Goal: Transaction & Acquisition: Purchase product/service

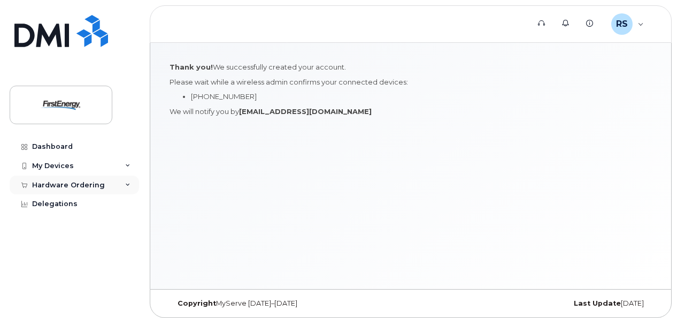
click at [124, 182] on div "Hardware Ordering" at bounding box center [74, 184] width 129 height 19
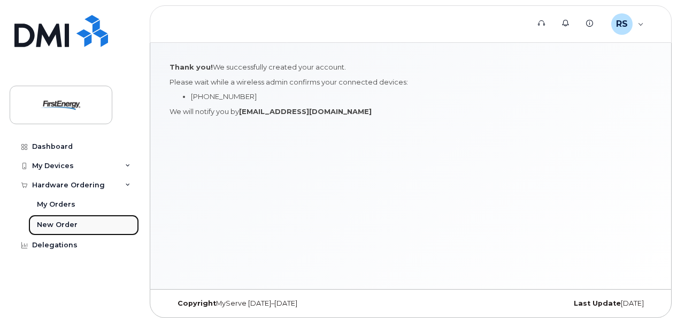
click at [59, 223] on div "New Order" at bounding box center [57, 225] width 41 height 10
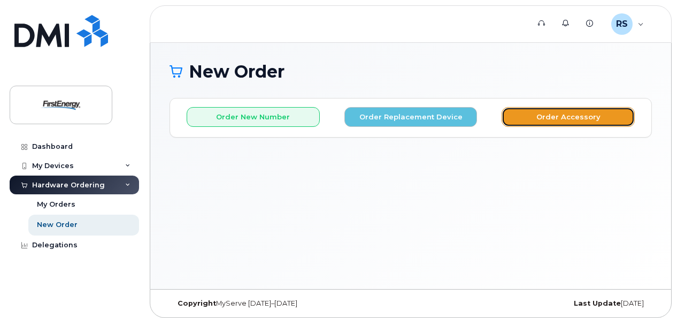
click at [574, 120] on button "Order Accessory" at bounding box center [567, 117] width 133 height 20
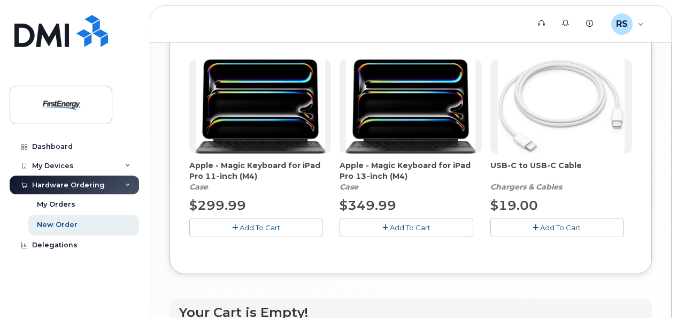
scroll to position [627, 0]
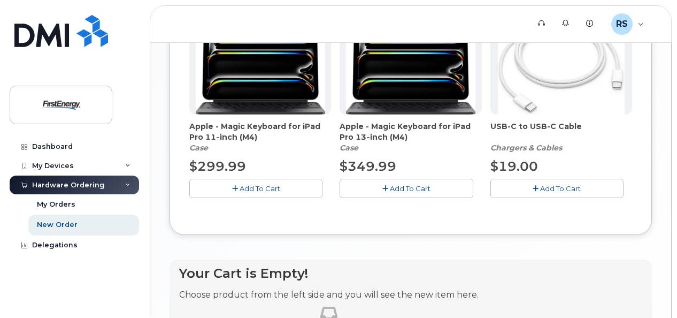
click at [275, 184] on span "Add To Cart" at bounding box center [260, 188] width 41 height 9
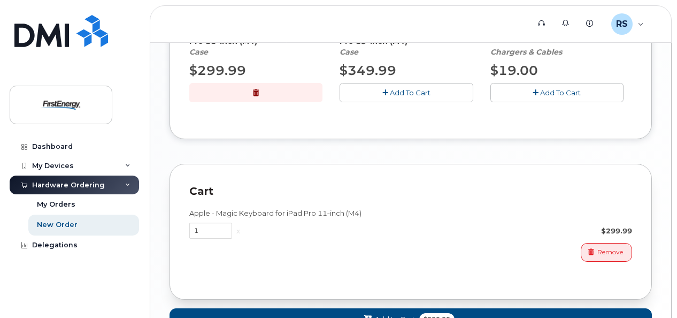
scroll to position [804, 0]
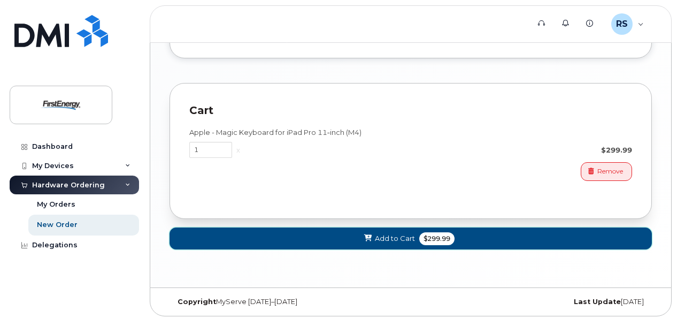
click at [391, 236] on span "Add to Cart" at bounding box center [395, 238] width 40 height 10
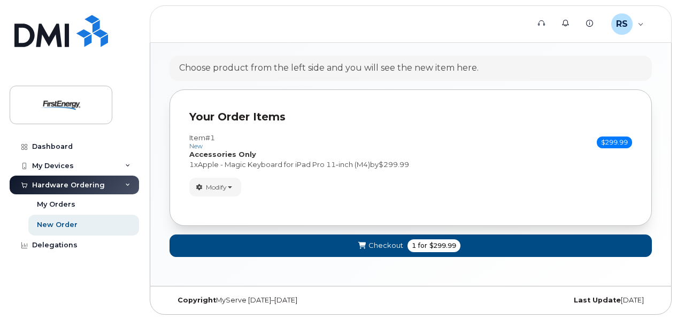
scroll to position [607, 0]
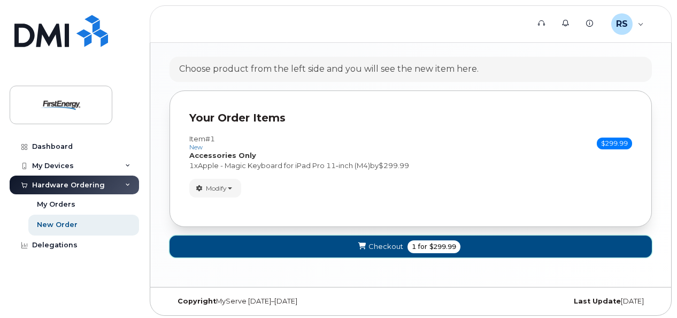
click at [382, 241] on span "Checkout" at bounding box center [385, 246] width 35 height 10
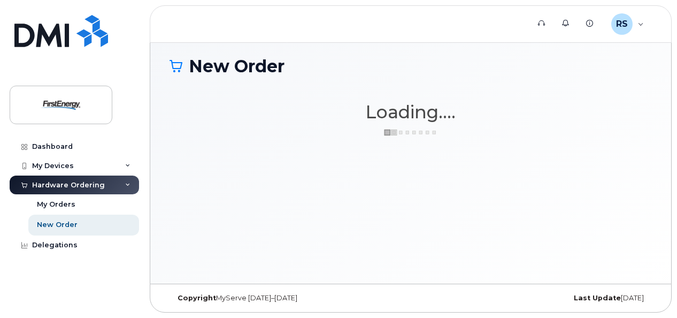
scroll to position [5, 0]
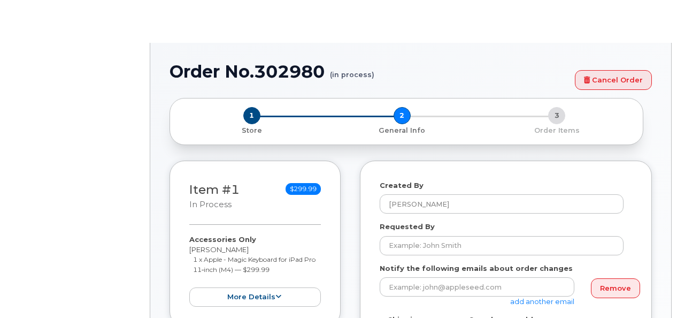
select select
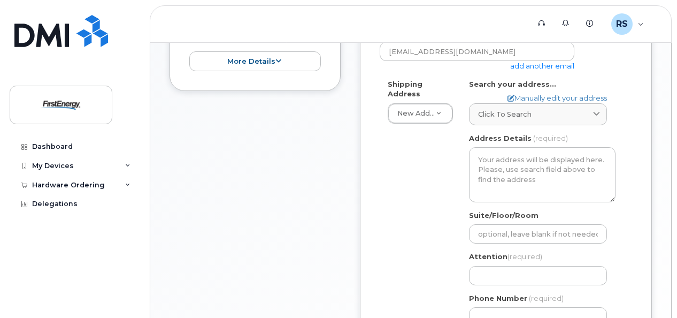
scroll to position [288, 0]
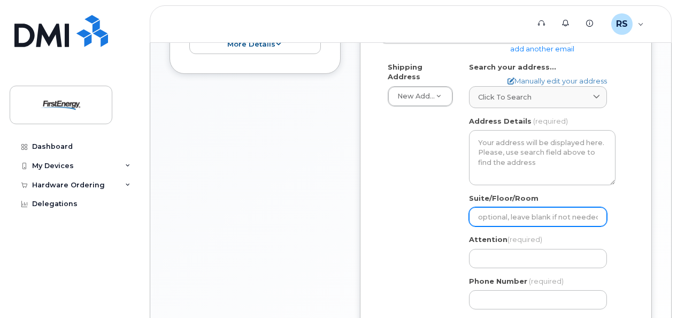
click at [592, 207] on input "Suite/Floor/Room" at bounding box center [538, 216] width 138 height 19
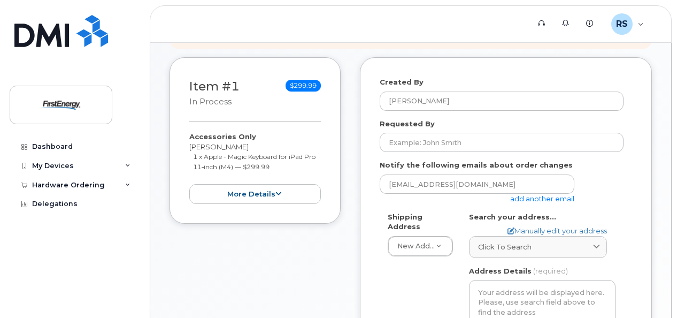
scroll to position [145, 0]
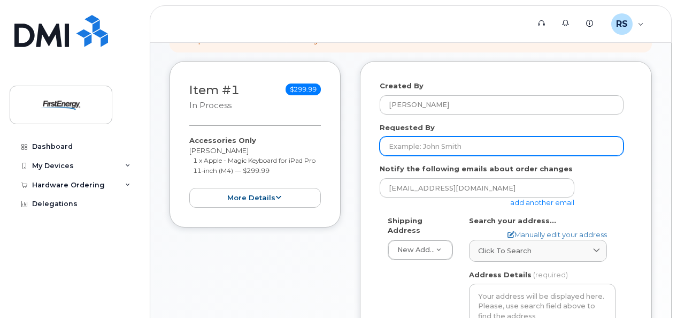
click at [547, 148] on input "Requested By" at bounding box center [502, 145] width 244 height 19
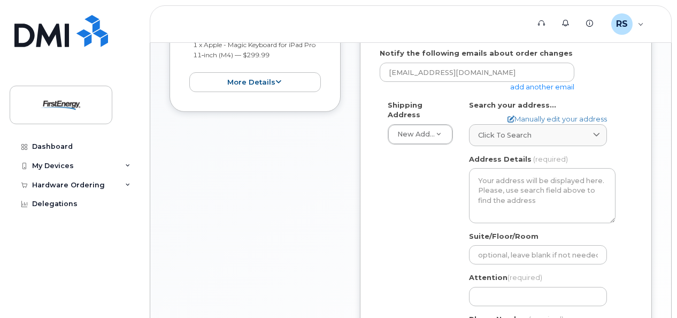
scroll to position [262, 0]
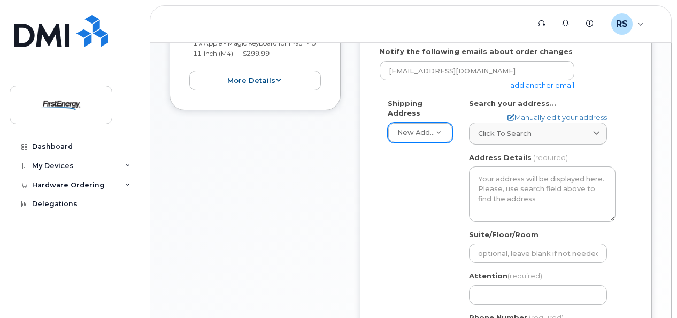
type input "Robert sulpizi"
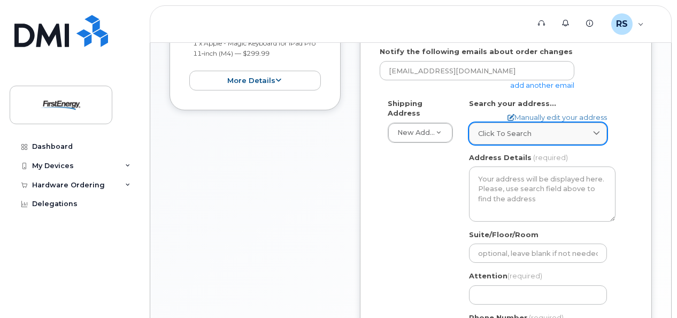
click at [570, 134] on div "Click to search" at bounding box center [538, 133] width 120 height 10
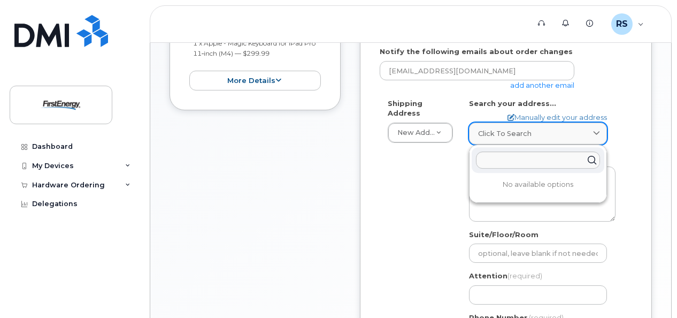
click at [570, 134] on div "Click to search" at bounding box center [538, 133] width 120 height 10
click at [630, 119] on div "Shipping Address New Address New Address AB Search your address... Manually edi…" at bounding box center [506, 226] width 252 height 256
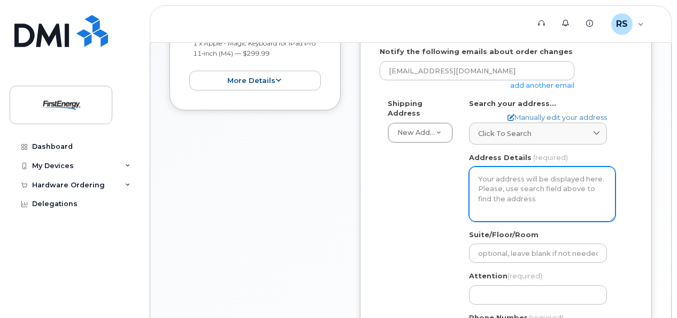
click at [552, 190] on textarea "Address Details" at bounding box center [542, 193] width 146 height 55
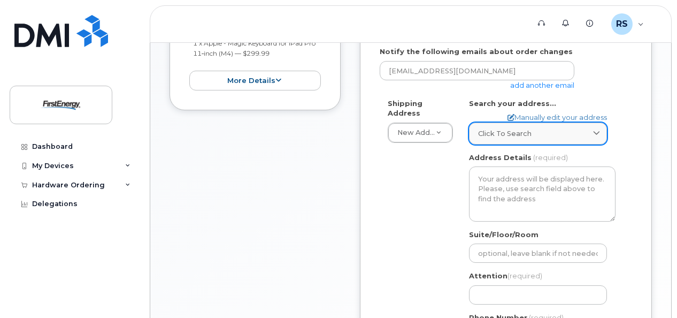
click at [599, 136] on span at bounding box center [596, 133] width 10 height 10
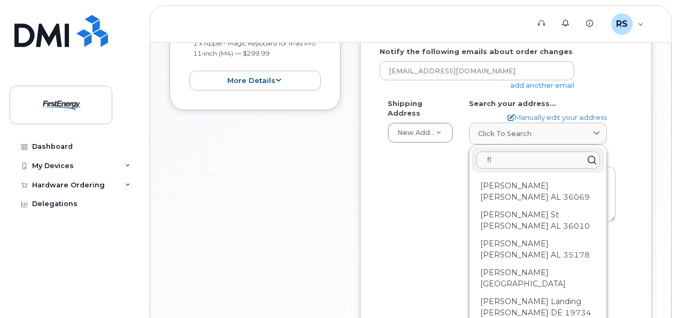
type input "f"
click at [641, 128] on div "Created By Robert Sulpizi Requested By Robert sulpizi Notify the following emai…" at bounding box center [506, 172] width 292 height 457
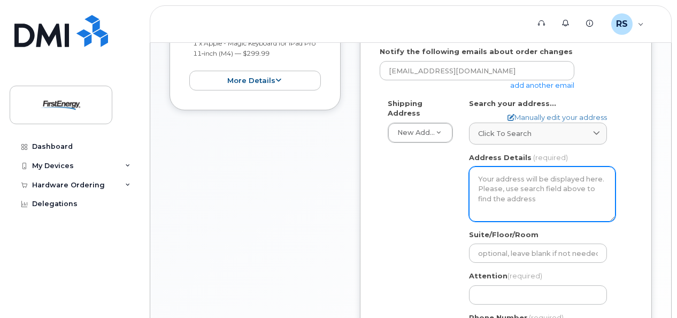
click at [527, 184] on textarea "Address Details" at bounding box center [542, 193] width 146 height 55
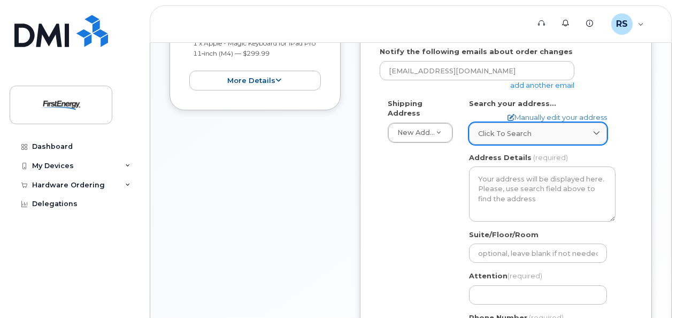
click at [543, 133] on div "Click to search" at bounding box center [538, 133] width 120 height 10
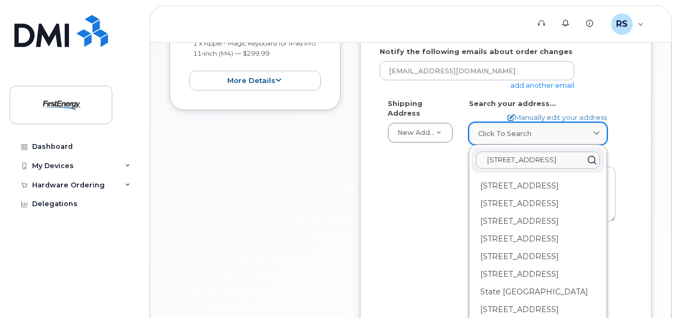
click at [543, 133] on div "Click to search" at bounding box center [538, 133] width 120 height 10
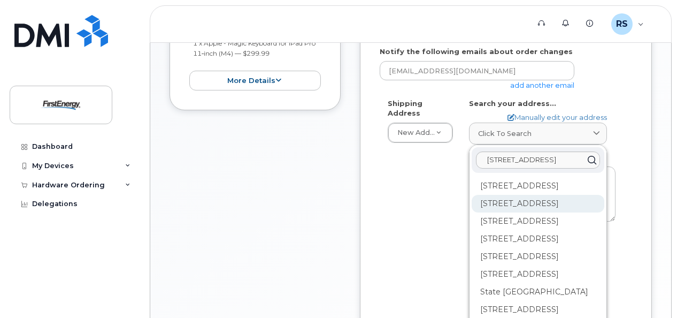
click at [532, 212] on div "142 State Route 31 Flemington NJ 08822" at bounding box center [538, 204] width 133 height 18
click at [570, 160] on input "147 rt 31 flemington" at bounding box center [538, 159] width 124 height 17
click at [507, 157] on input "147 rt 31 Flemington NJ" at bounding box center [538, 159] width 124 height 17
click at [508, 159] on input "147 rt 31 Flemington NJ" at bounding box center [538, 159] width 124 height 17
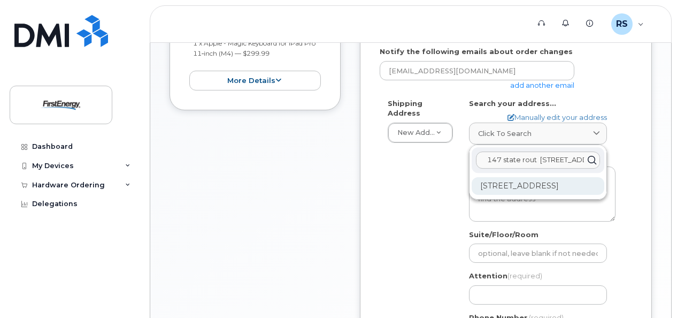
type input "147 state rout 31 Flemington NJ"
click at [512, 192] on div "147 State Route 31 Flemington NJ 08822-5739" at bounding box center [538, 186] width 133 height 18
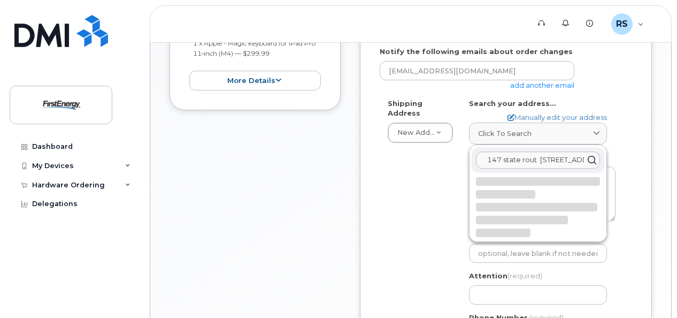
select select
type textarea "147 State Route 31 FLEMINGTON NJ 08822-5739 UNITED STATES"
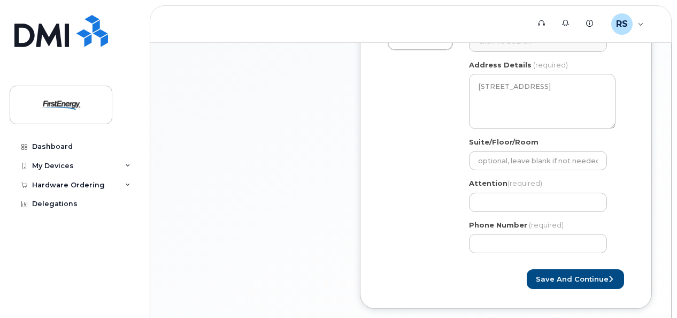
scroll to position [354, 0]
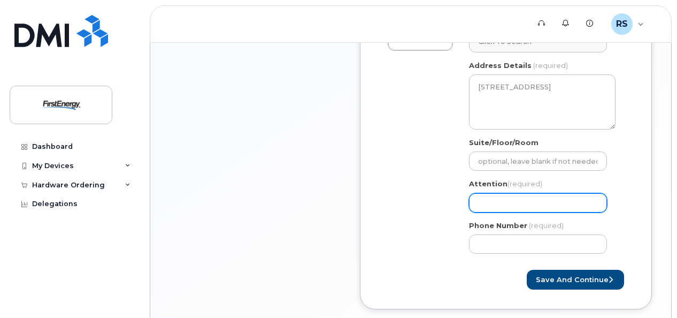
click at [556, 203] on input "Attention (required)" at bounding box center [538, 202] width 138 height 19
select select
type input "R"
select select
type input "Ra"
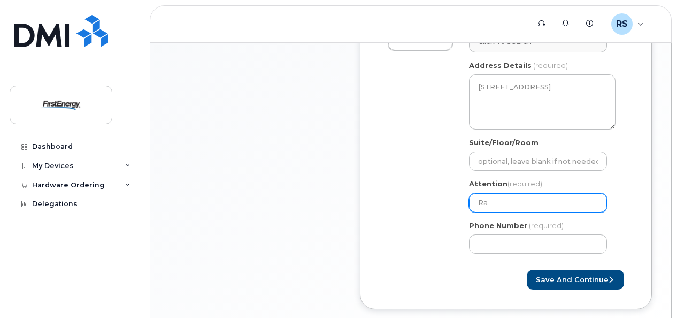
select select
type input "Ral"
select select
type input "Ralf"
select select
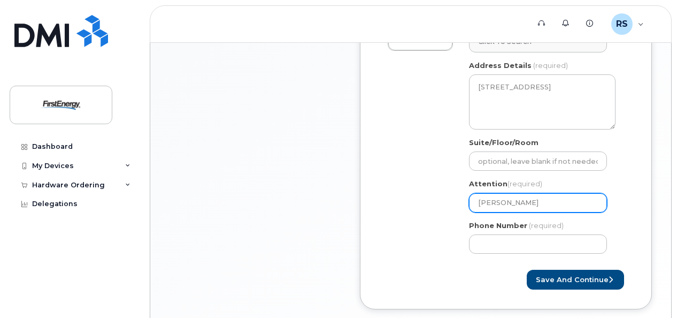
type input "Ral"
select select
type input "Ralp"
select select
type input "Ralph"
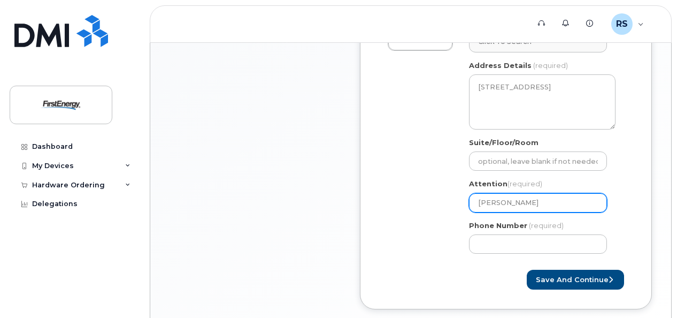
select select
type input "Ralph H"
select select
type input "Ralph Hi"
select select
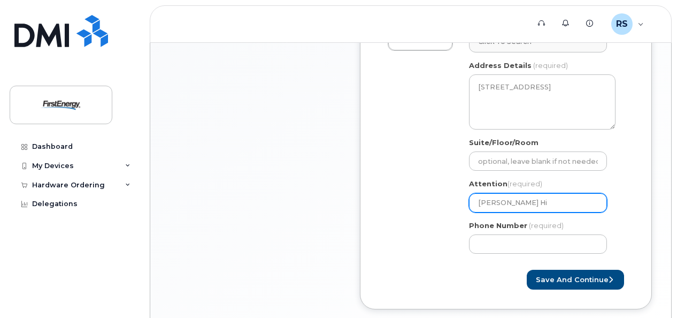
type input "Ralph Hil"
select select
type input "Ralph Hilm"
select select
type input "Ralph Hilme"
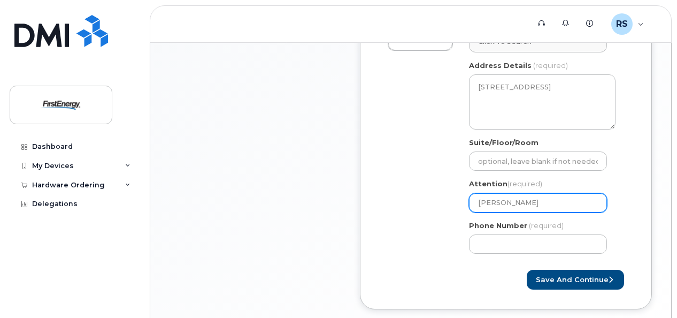
select select
type input "Ralph Hilmer"
select select
type input "Ralph Hilme"
select select
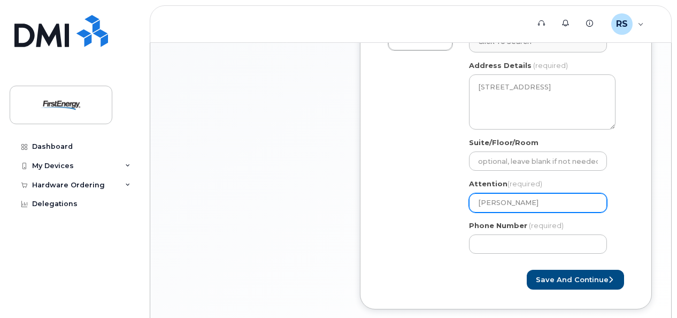
type input "Ralph Hilm"
select select
type input "Ralph Hil"
select select
type input "Ralph Hi"
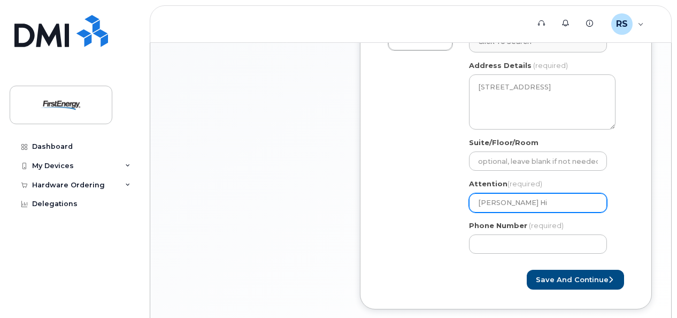
select select
type input "Ralph H"
select select
type input "Ralph"
select select
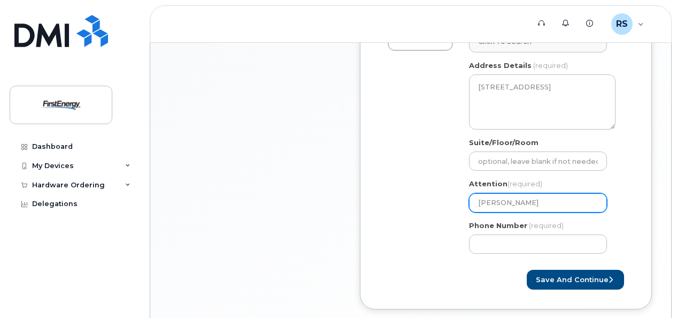
type input "Ralp"
select select
type input "Ral"
select select
type input "Ra"
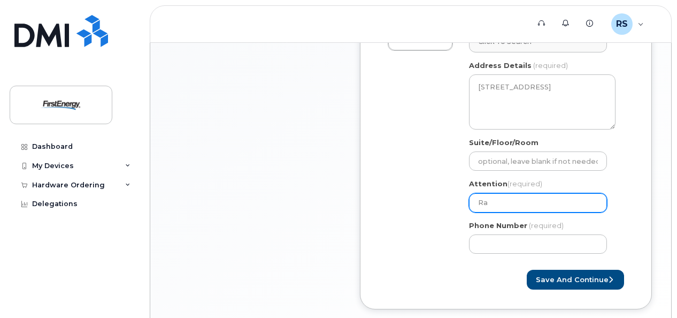
select select
type input "R"
select select
type input "r"
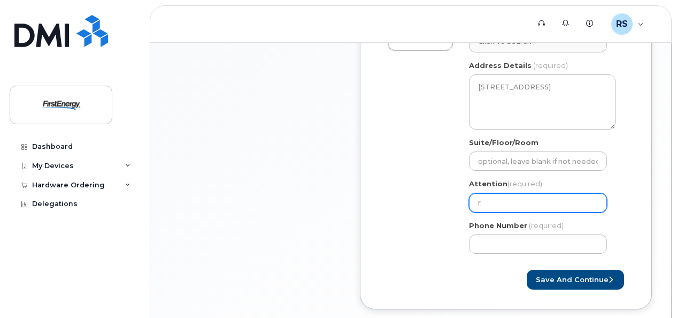
select select
type input "ro"
select select
type input "rob"
select select
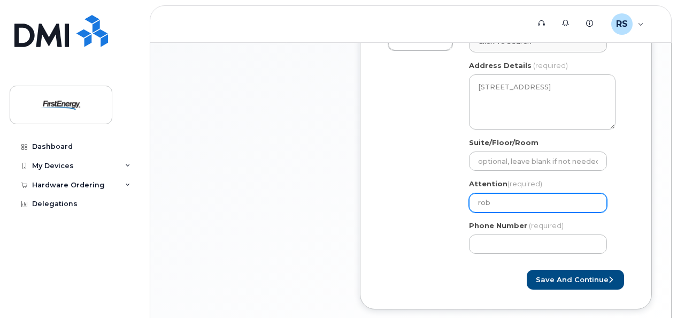
type input "ro"
select select
type input "r"
select select
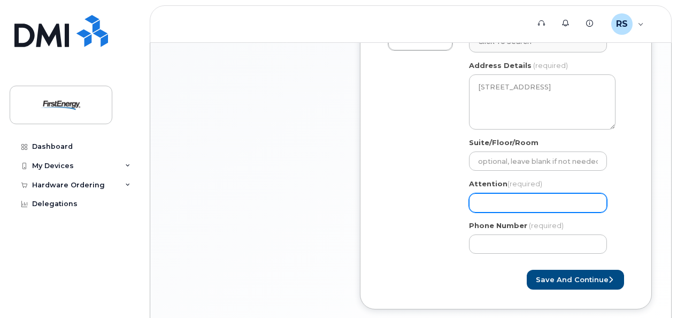
type input "R"
select select
type input "Ro"
select select
type input "Rob"
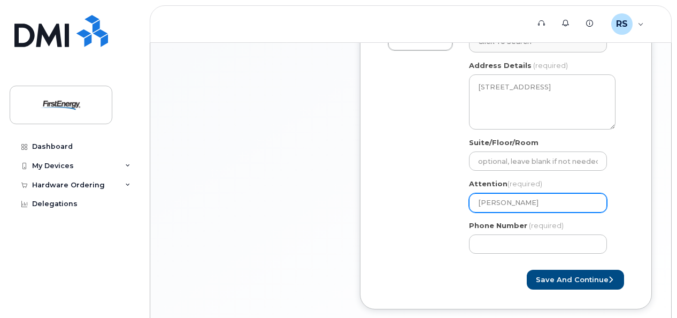
select select
type input "Robe"
select select
type input "Rober"
select select
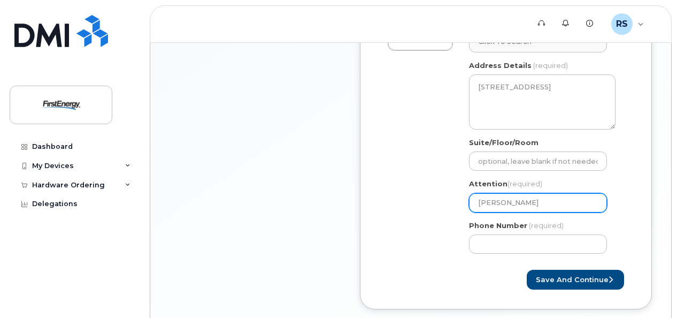
type input "Robert"
select select
type input "Robert S"
select select
type input "Robert Su"
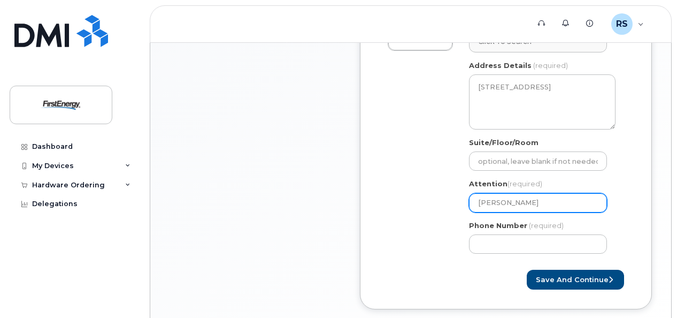
select select
type input "Robert Sul"
select select
type input "Robert Sulp"
select select
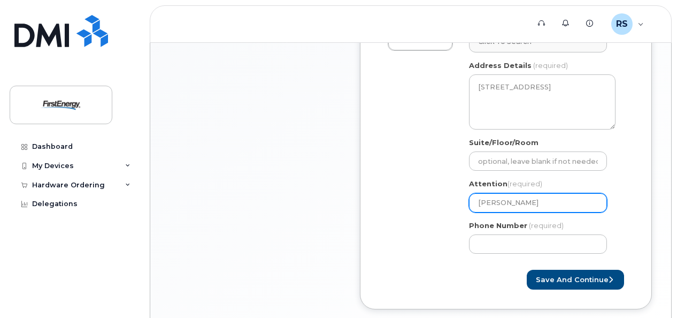
type input "Robert Sulpi"
select select
type input "Robert Sulpiz"
select select
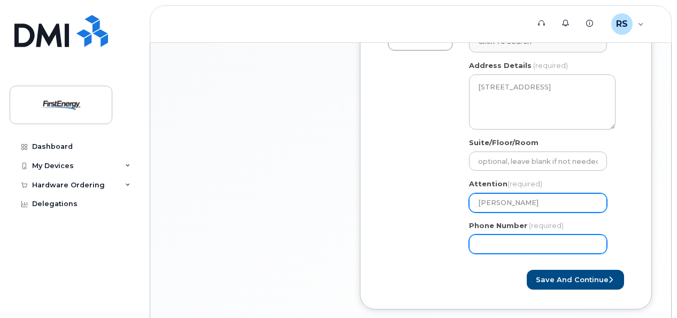
type input "[PERSON_NAME]"
click at [532, 243] on input "Phone Number" at bounding box center [538, 243] width 138 height 19
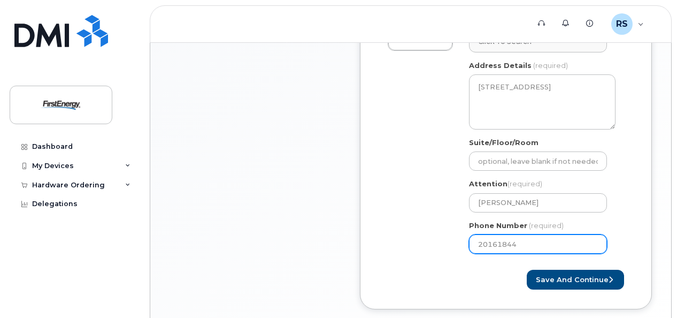
type input "201618443"
select select
type input "2016184430"
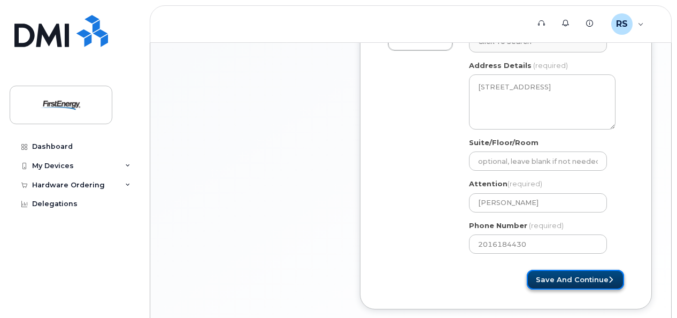
click at [546, 274] on button "Save and Continue" at bounding box center [575, 279] width 97 height 20
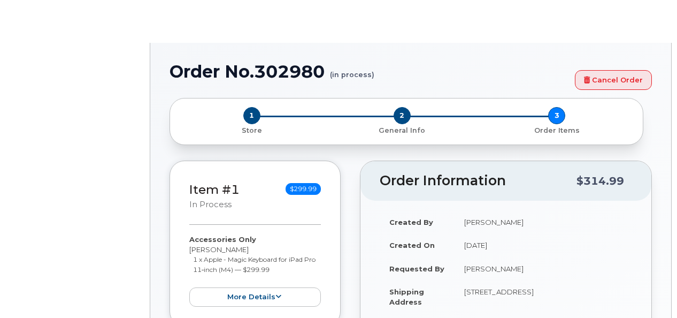
type input "2069290"
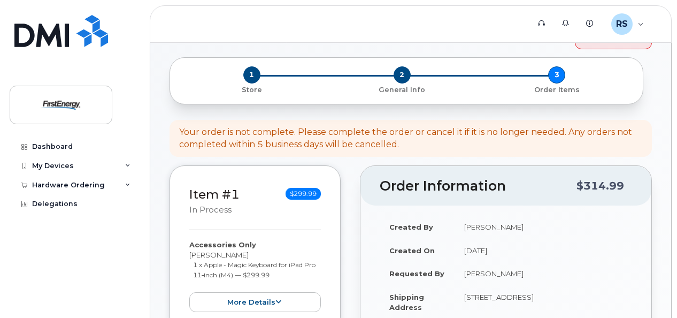
scroll to position [37, 0]
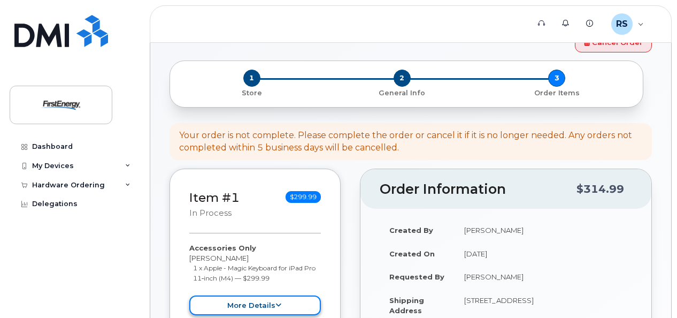
click at [305, 305] on button "more details" at bounding box center [255, 305] width 132 height 20
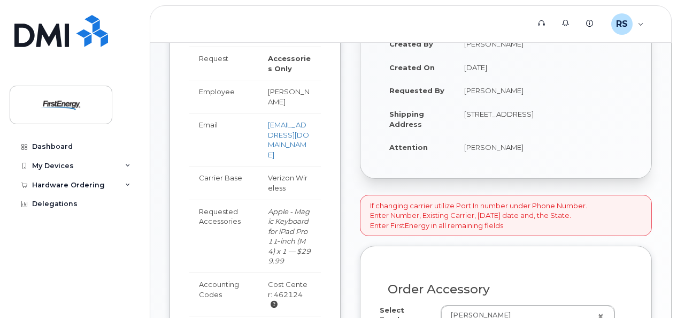
scroll to position [224, 0]
click at [587, 215] on p "If changing carrier utilize Port In number under Phone Number. Enter Number, Ex…" at bounding box center [478, 215] width 217 height 30
click at [638, 211] on div "If changing carrier utilize Port In number under Phone Number. Enter Number, Ex…" at bounding box center [506, 215] width 292 height 42
click at [638, 212] on div "If changing carrier utilize Port In number under Phone Number. Enter Number, Ex…" at bounding box center [506, 215] width 292 height 42
click at [577, 210] on p "If changing carrier utilize Port In number under Phone Number. Enter Number, Ex…" at bounding box center [478, 215] width 217 height 30
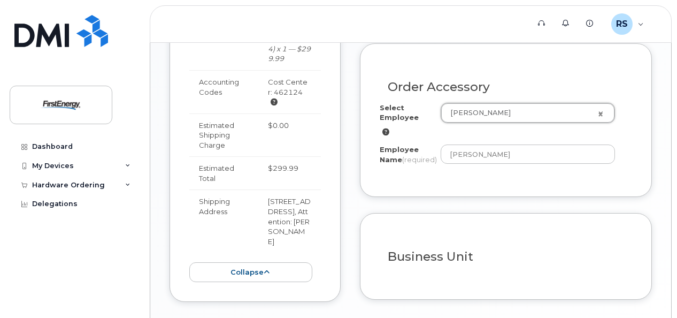
scroll to position [419, 0]
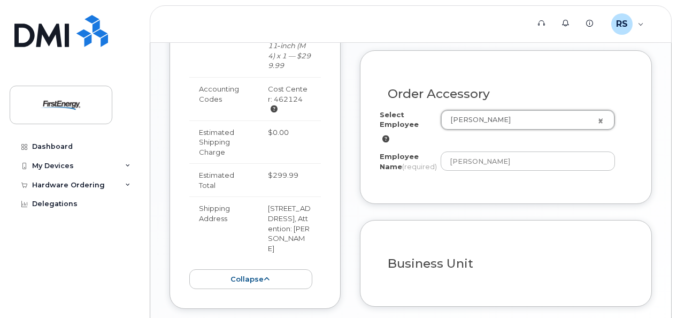
click at [461, 270] on h3 "Business Unit" at bounding box center [506, 263] width 236 height 13
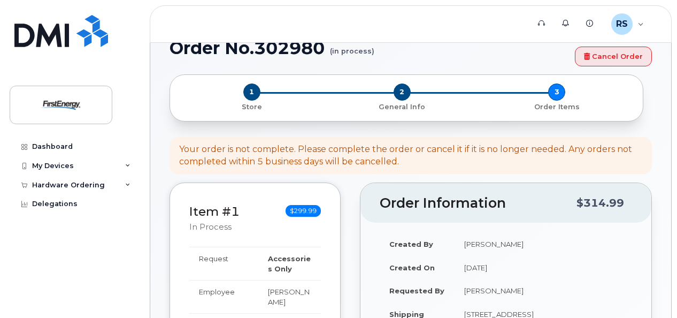
scroll to position [17, 0]
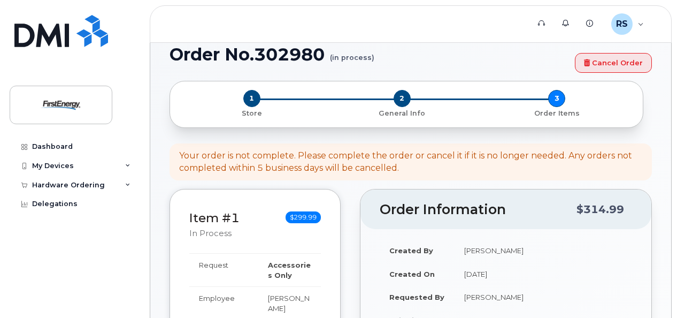
click at [572, 245] on td "[PERSON_NAME]" at bounding box center [542, 250] width 177 height 24
click at [600, 231] on div "Created By Robert Sulpizi Created On October 9, 2025 Requested By Robert sulpiz…" at bounding box center [505, 306] width 291 height 155
click at [598, 215] on div "$314.99" at bounding box center [600, 209] width 48 height 20
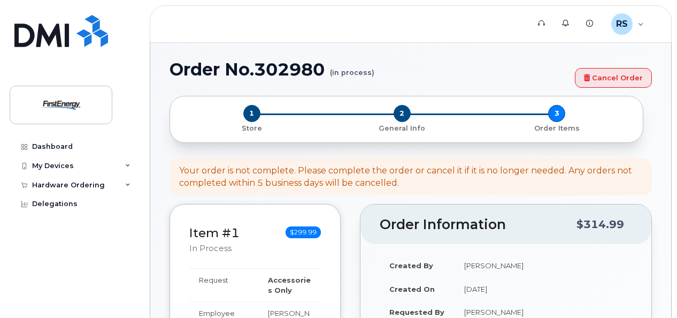
scroll to position [0, 0]
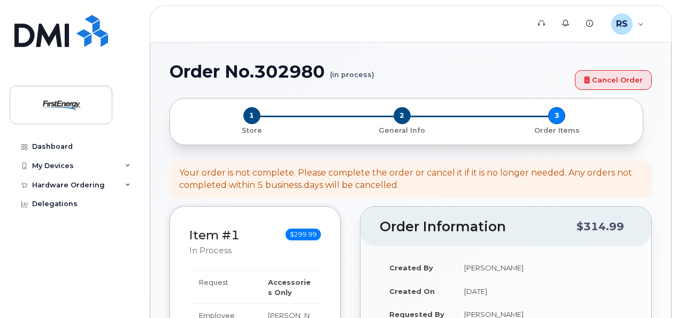
click at [560, 173] on div "Your order is not complete. Please complete the order or cancel it if it is no …" at bounding box center [410, 179] width 463 height 25
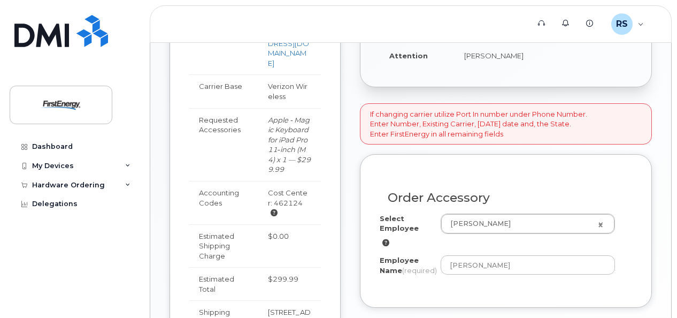
scroll to position [321, 0]
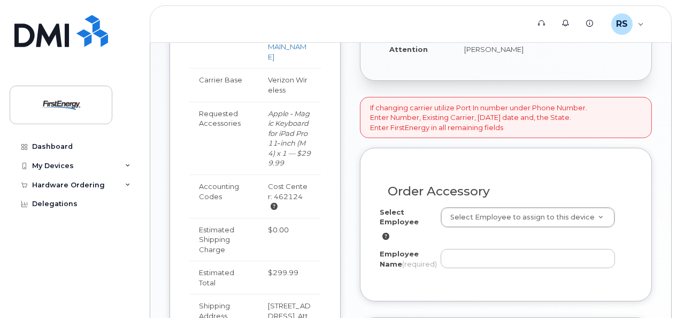
click at [646, 226] on div "Order Accessory Select Employee Select Employee to assign to this device Employ…" at bounding box center [506, 224] width 292 height 153
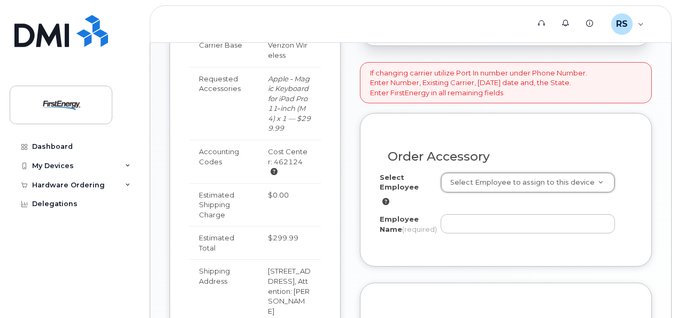
scroll to position [355, 0]
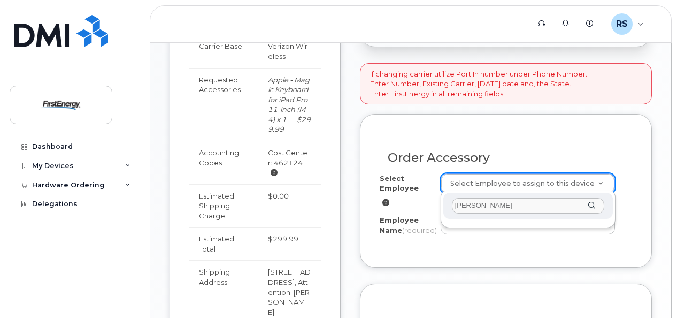
type input "[PERSON_NAME]"
click at [592, 205] on div "[PERSON_NAME]" at bounding box center [527, 205] width 169 height 26
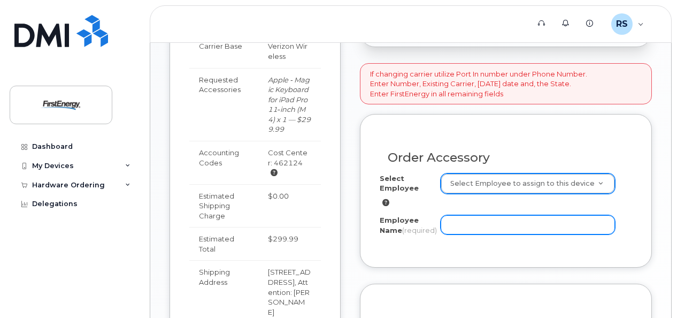
click at [534, 230] on input "Employee Name (required)" at bounding box center [528, 224] width 174 height 19
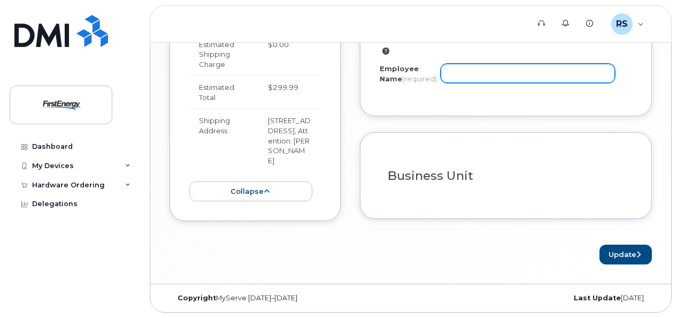
scroll to position [458, 0]
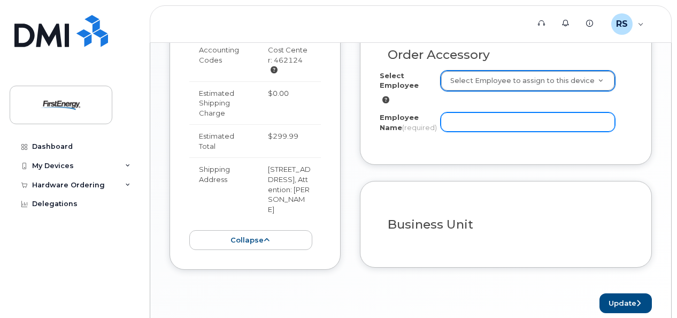
click at [554, 121] on input "Employee Name (required)" at bounding box center [528, 121] width 174 height 19
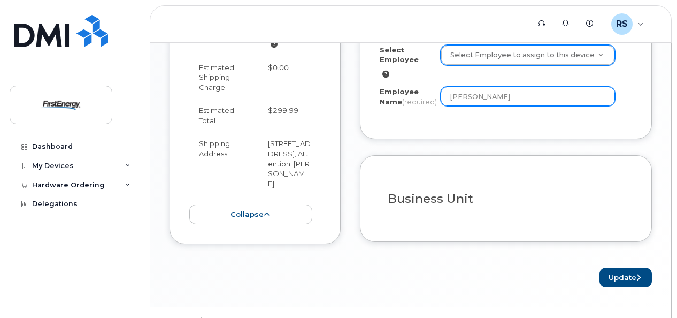
scroll to position [513, 0]
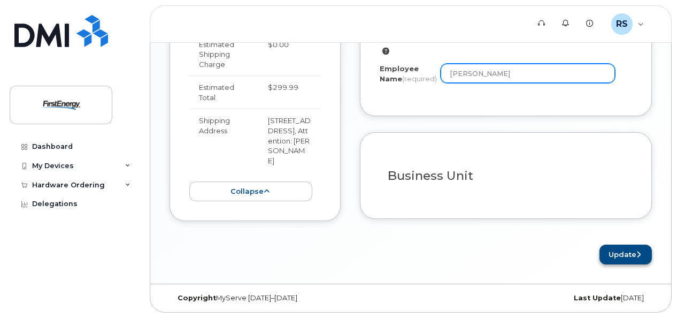
type input "[PERSON_NAME]"
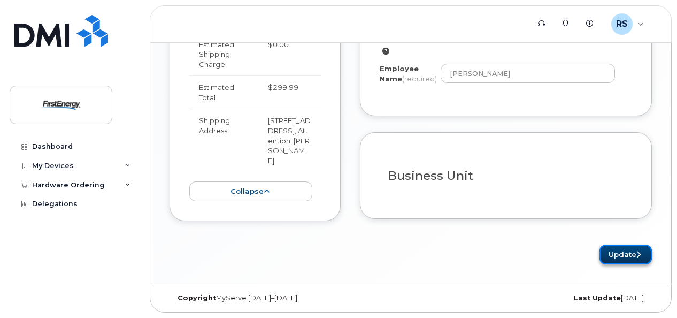
click at [614, 254] on button "Update" at bounding box center [625, 254] width 52 height 20
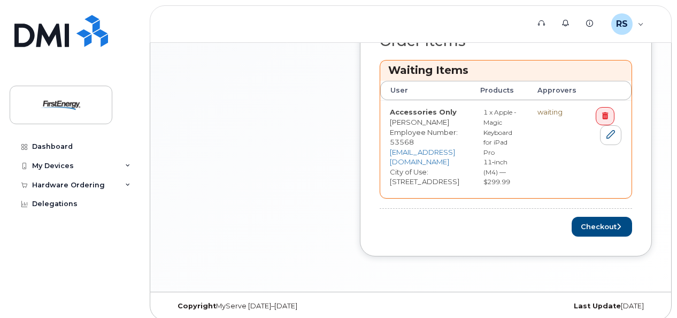
scroll to position [464, 0]
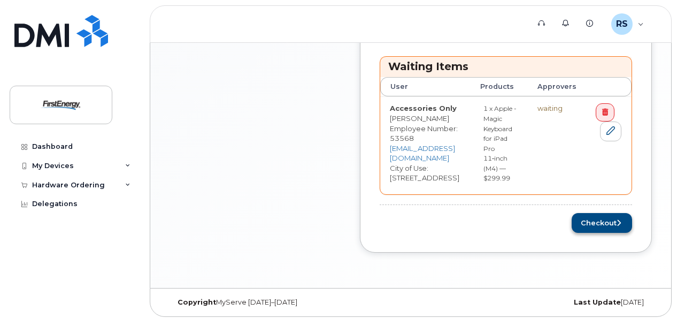
click at [616, 221] on button "Checkout" at bounding box center [602, 223] width 60 height 20
